Goal: Ask a question: Seek information or help from site administrators or community

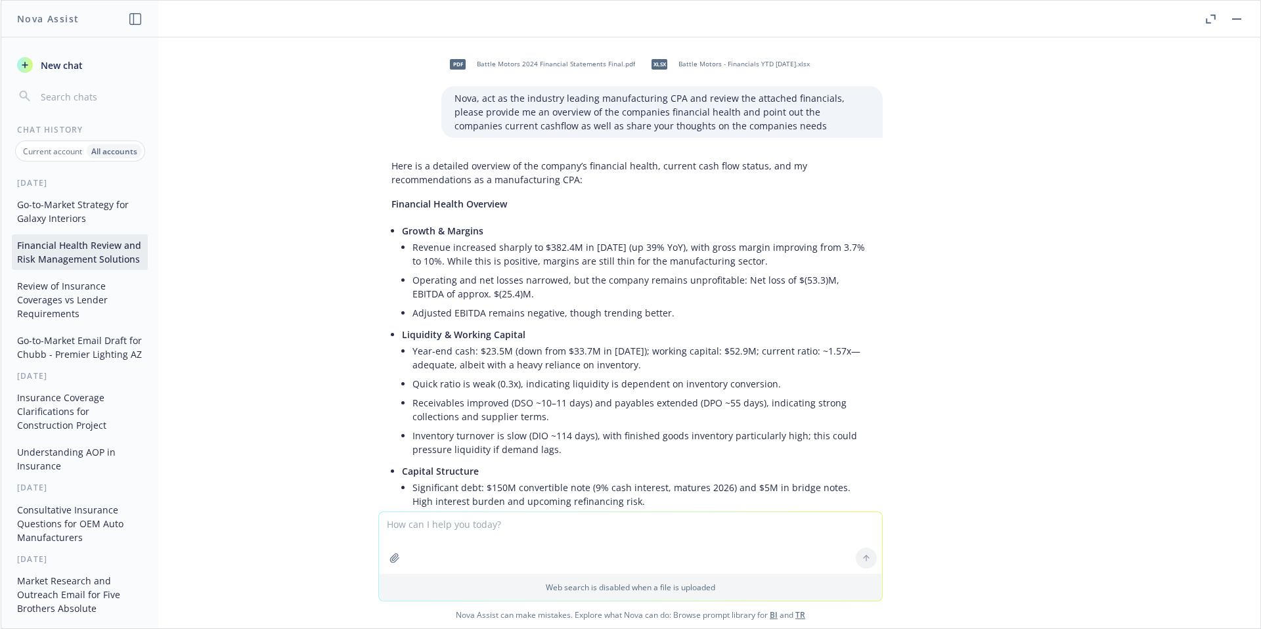
scroll to position [7580, 0]
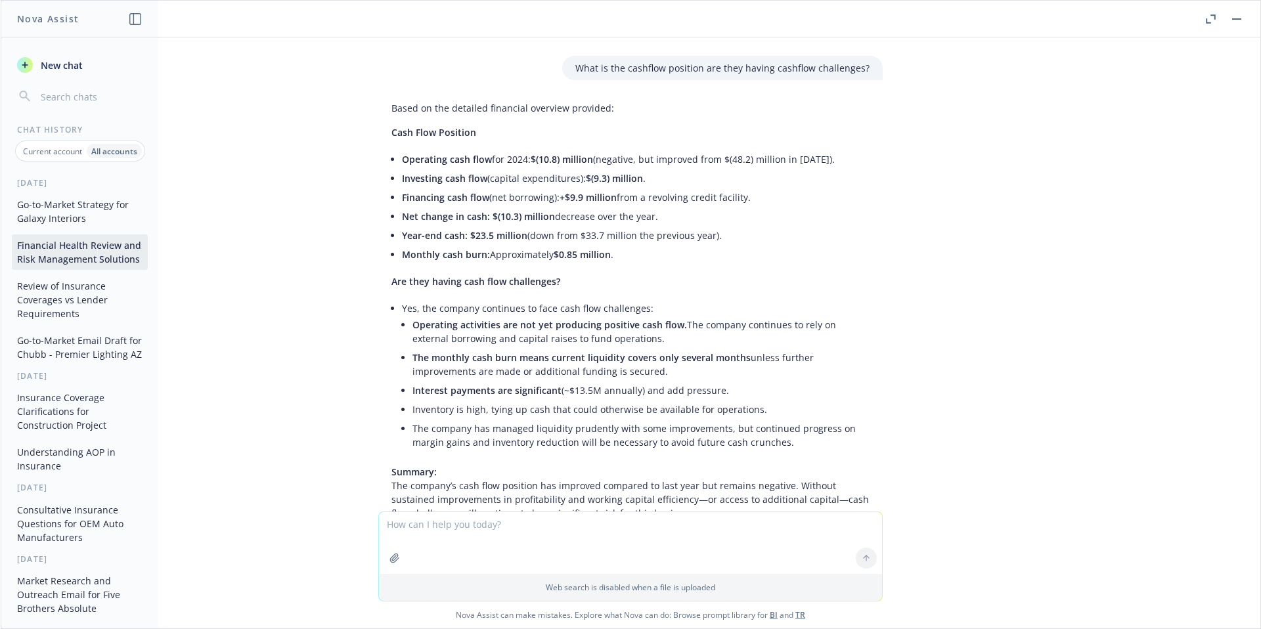
click at [81, 58] on span "New chat" at bounding box center [60, 65] width 45 height 14
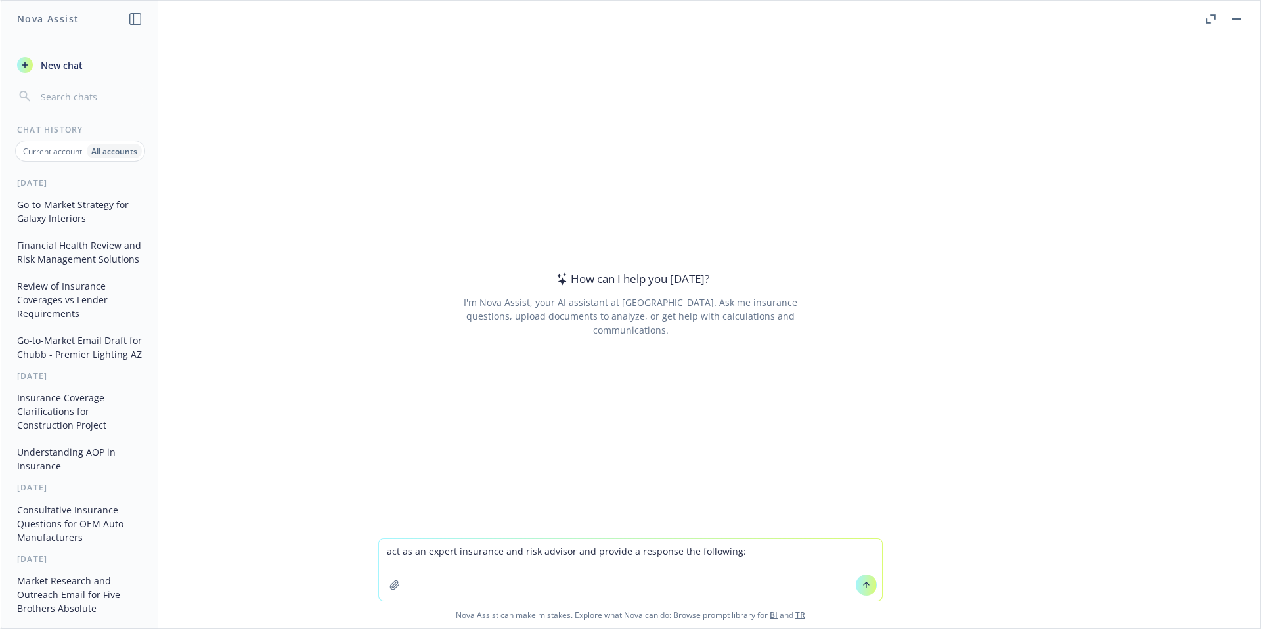
type textarea "act as an expert insurance and risk advisor and provide a response the followin…"
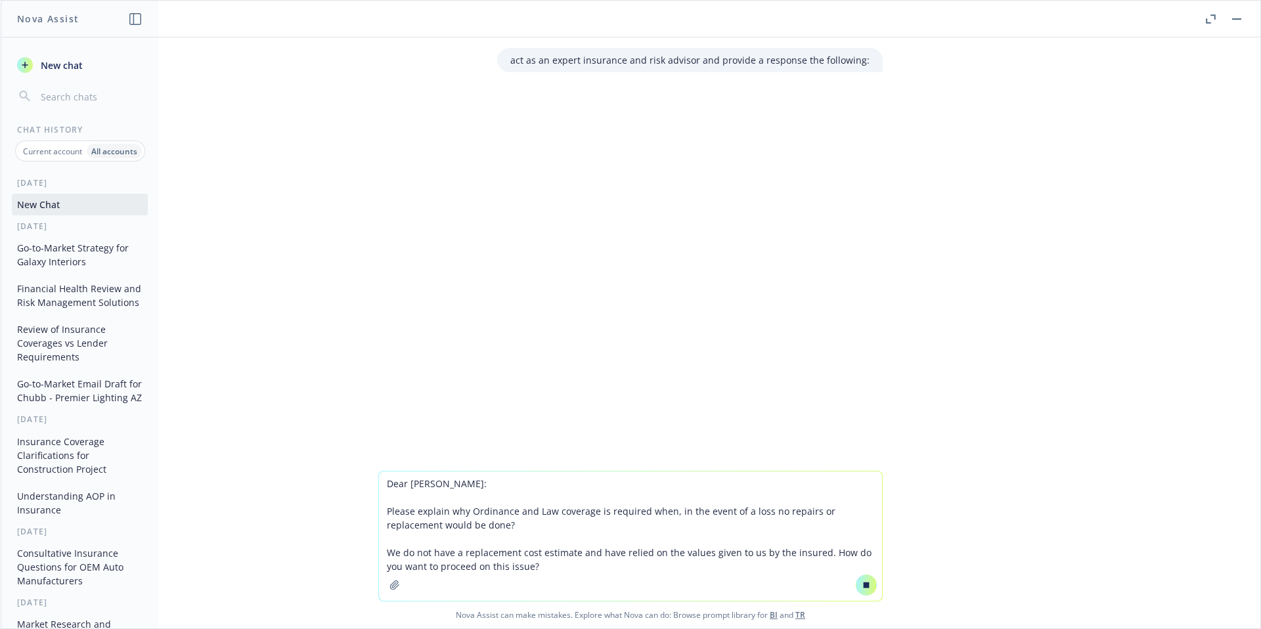
type textarea "Dear [PERSON_NAME]: Please explain why Ordinance and Law coverage is required w…"
click at [868, 585] on button at bounding box center [865, 584] width 21 height 21
click at [867, 585] on button at bounding box center [865, 584] width 21 height 21
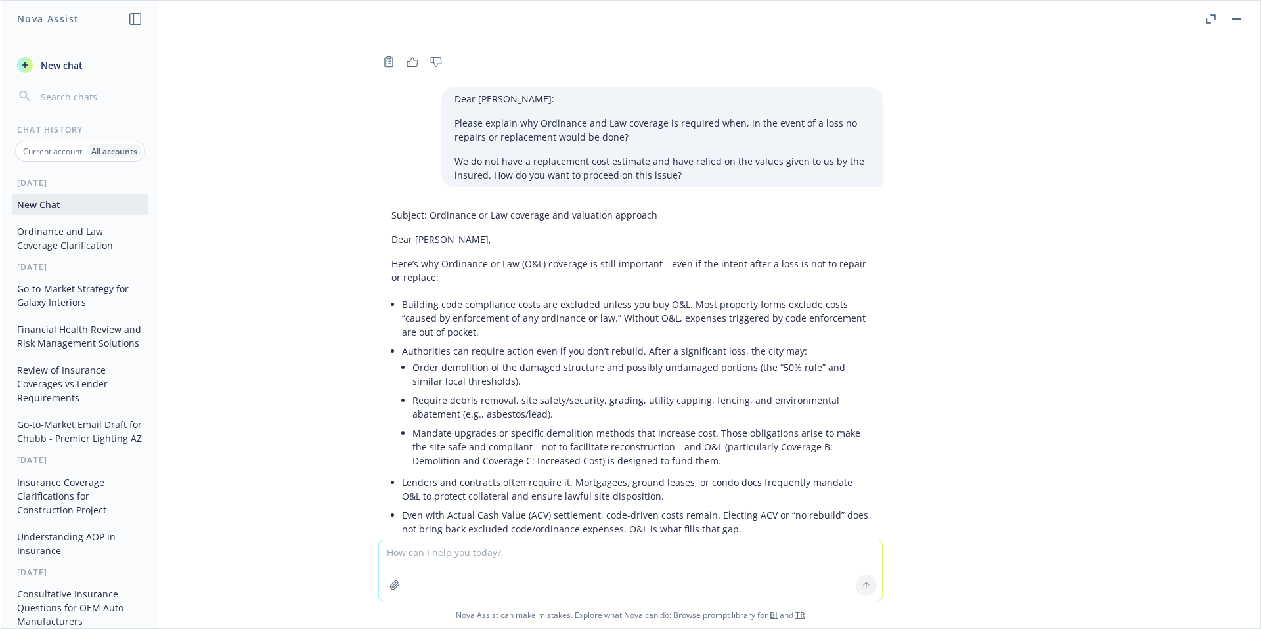
scroll to position [32, 0]
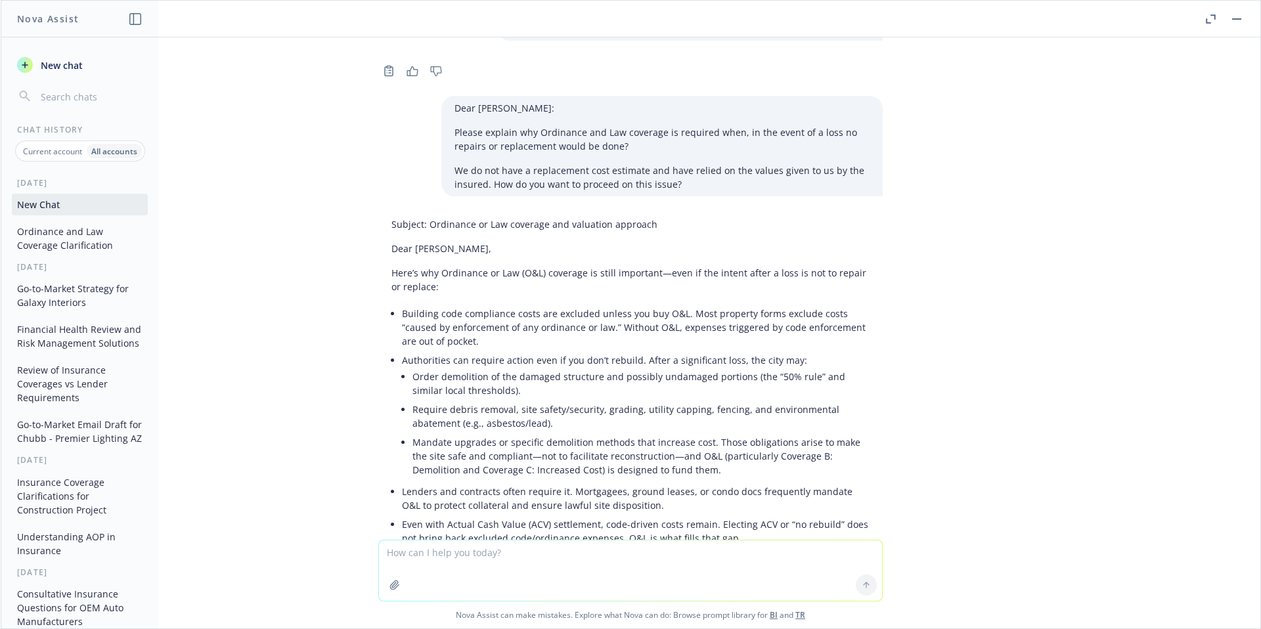
click at [572, 545] on textarea at bounding box center [630, 570] width 503 height 60
type textarea "Shorten the response"
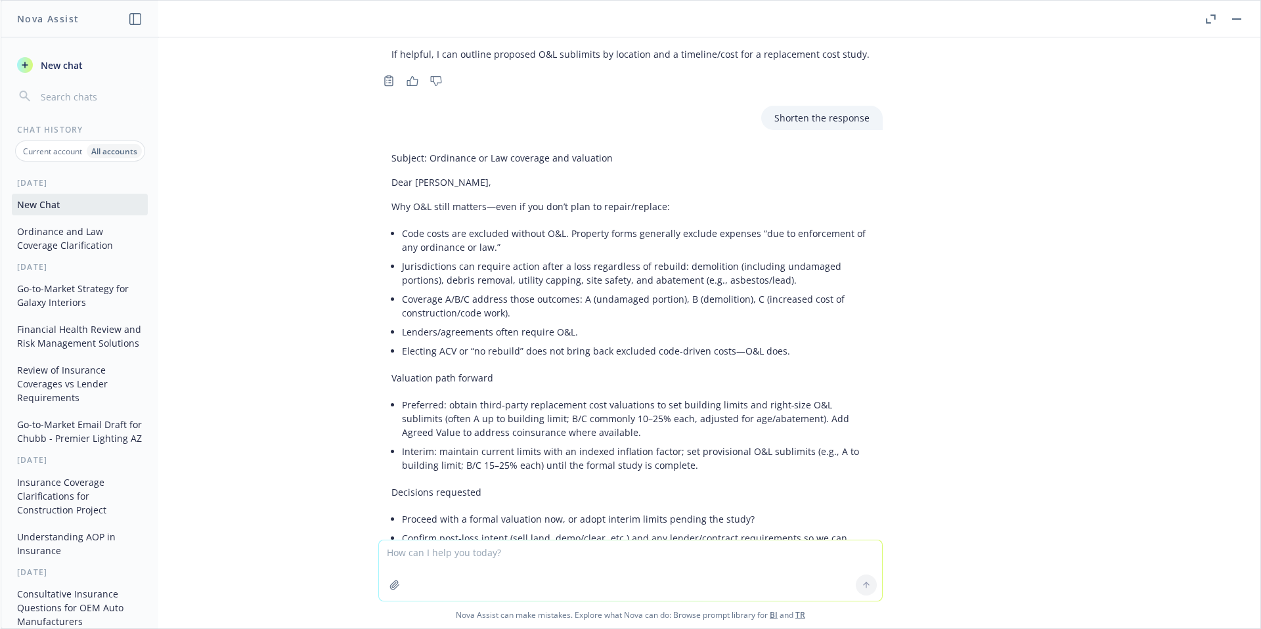
scroll to position [1099, 0]
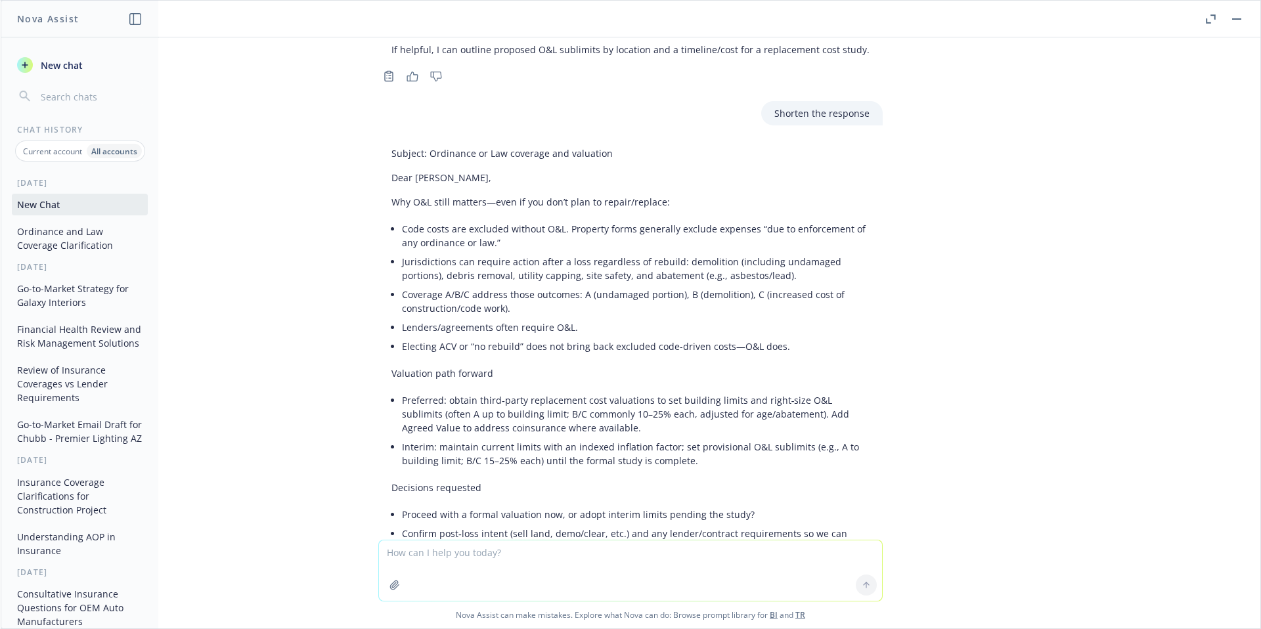
click at [391, 195] on p "Why O&L still matters—even if you don’t plan to repair/replace:" at bounding box center [630, 202] width 478 height 14
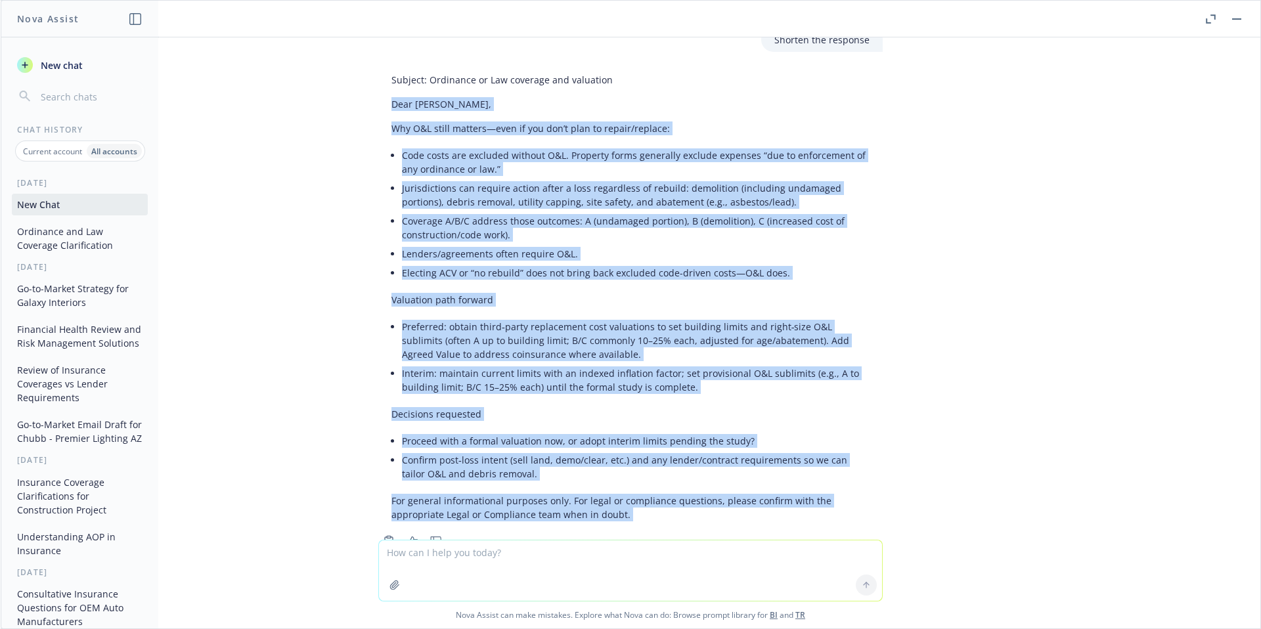
scroll to position [1201, 0]
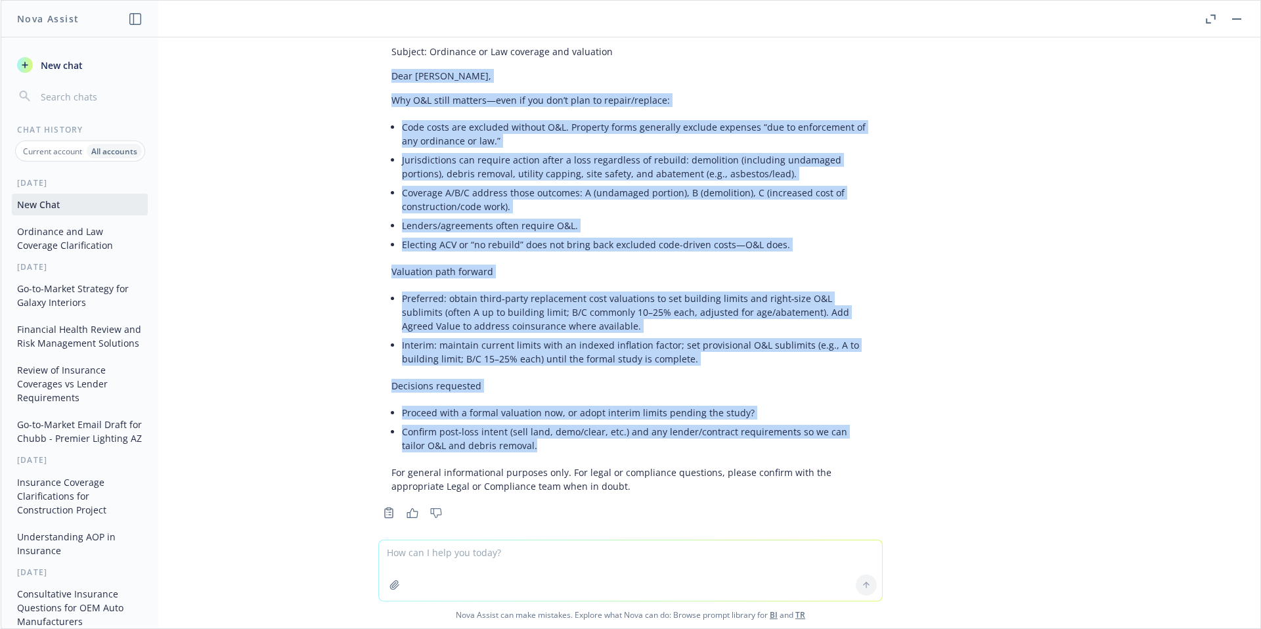
drag, startPoint x: 382, startPoint y: 162, endPoint x: 670, endPoint y: 406, distance: 377.7
click at [858, 441] on div "Subject: Ordinance or Law coverage and valuation Dear [PERSON_NAME], Why O&L st…" at bounding box center [630, 268] width 504 height 459
copy div "Lore Ipsumd, Sit A&C adipi elitsed—doei te inc utl’e dolo ma aliqua/enimadm: Ve…"
click at [391, 580] on icon "button" at bounding box center [394, 584] width 9 height 9
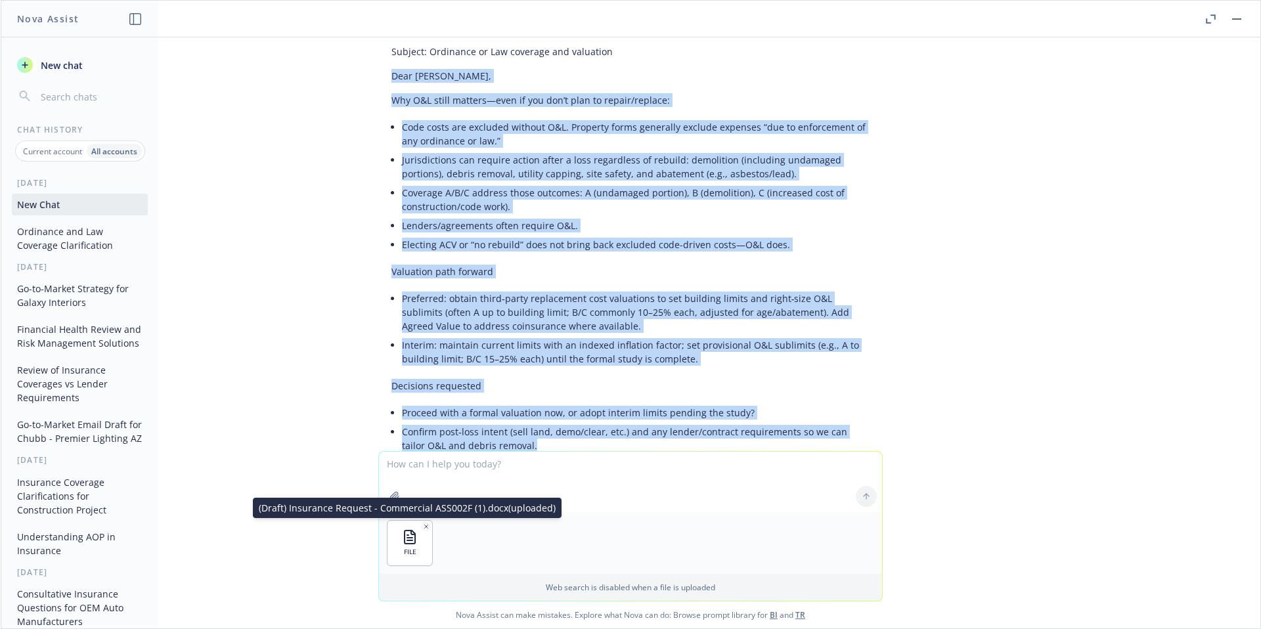
click at [389, 496] on icon "button" at bounding box center [394, 496] width 11 height 11
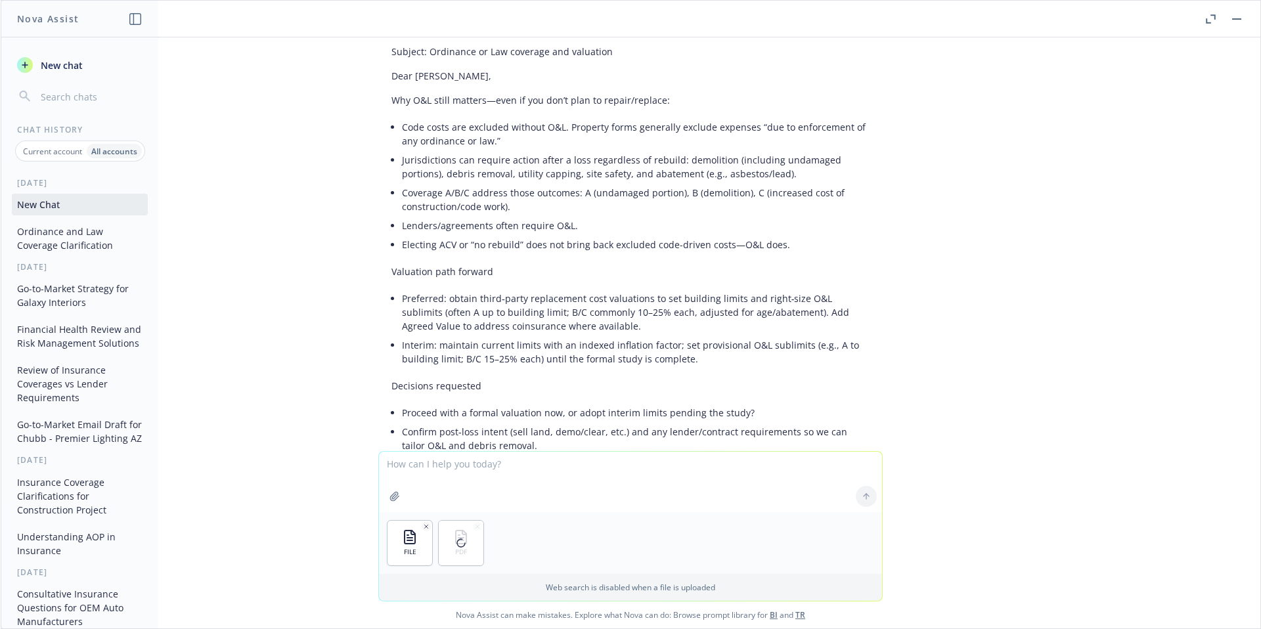
click at [495, 462] on textarea at bounding box center [630, 482] width 503 height 60
type textarea "Hi [PERSON_NAME], does the attached business income policy language meet the at…"
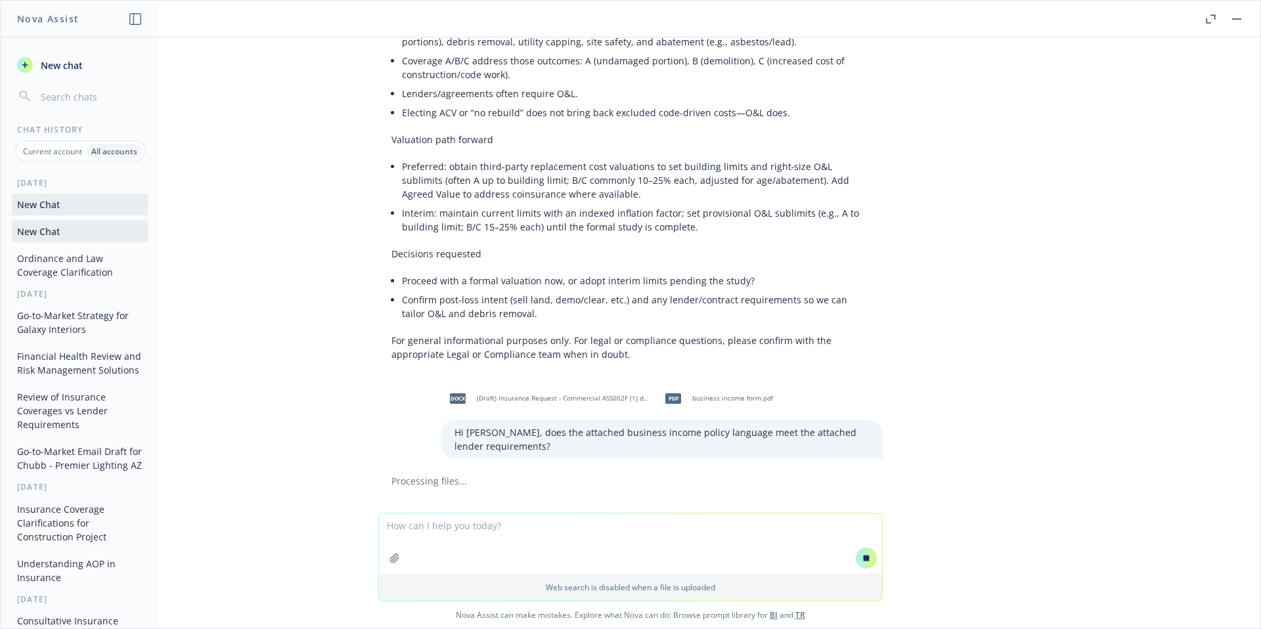
scroll to position [1293, 0]
